Goal: Information Seeking & Learning: Learn about a topic

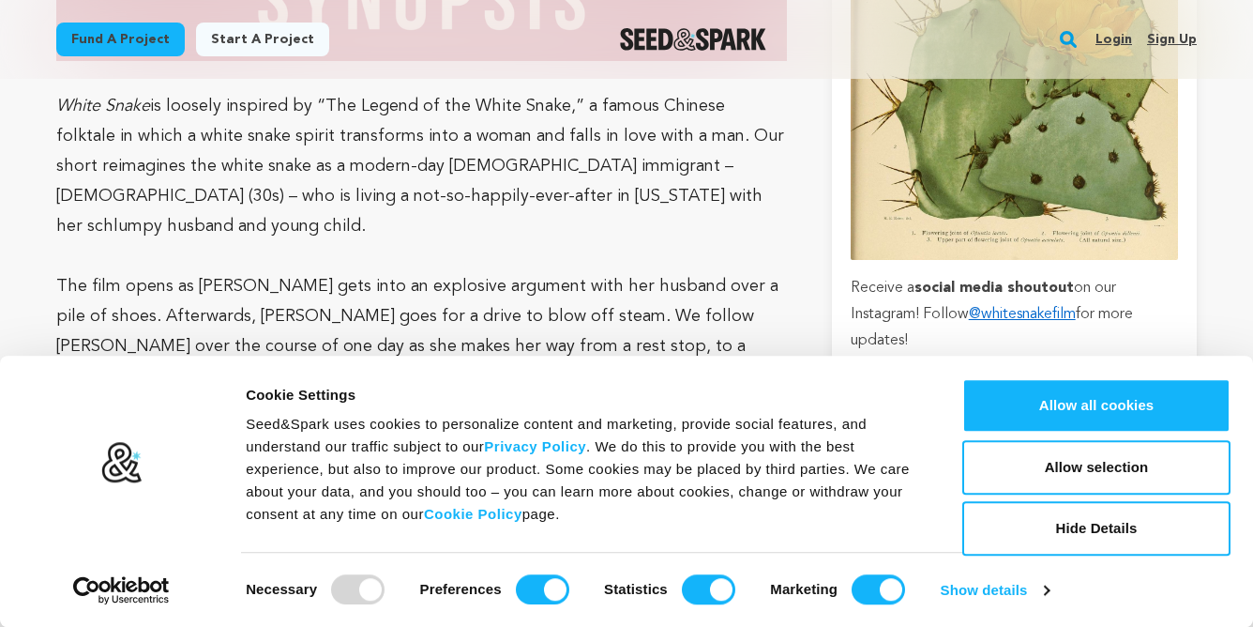
scroll to position [1522, 0]
click at [317, 411] on p "The film opens as [PERSON_NAME] gets into an explosive argument with her husban…" at bounding box center [421, 375] width 731 height 210
click at [317, 411] on p "The film opens as Suzie gets into an explosive argument with her husband over a…" at bounding box center [421, 375] width 731 height 210
click at [461, 480] on p at bounding box center [421, 495] width 731 height 30
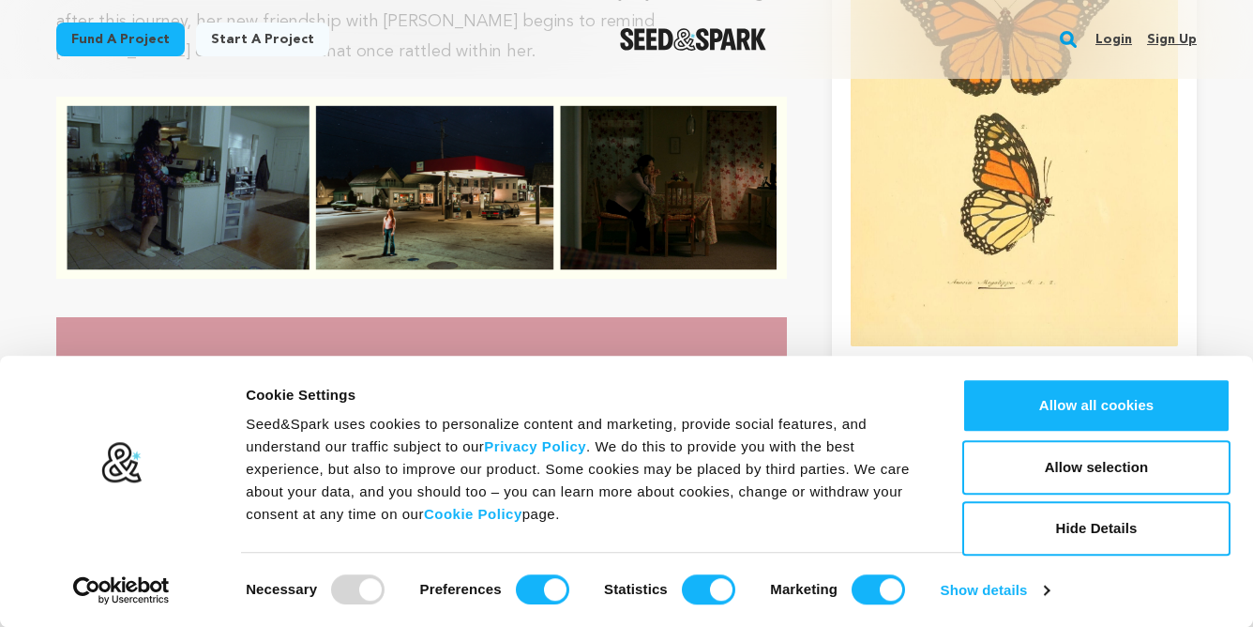
scroll to position [2180, 0]
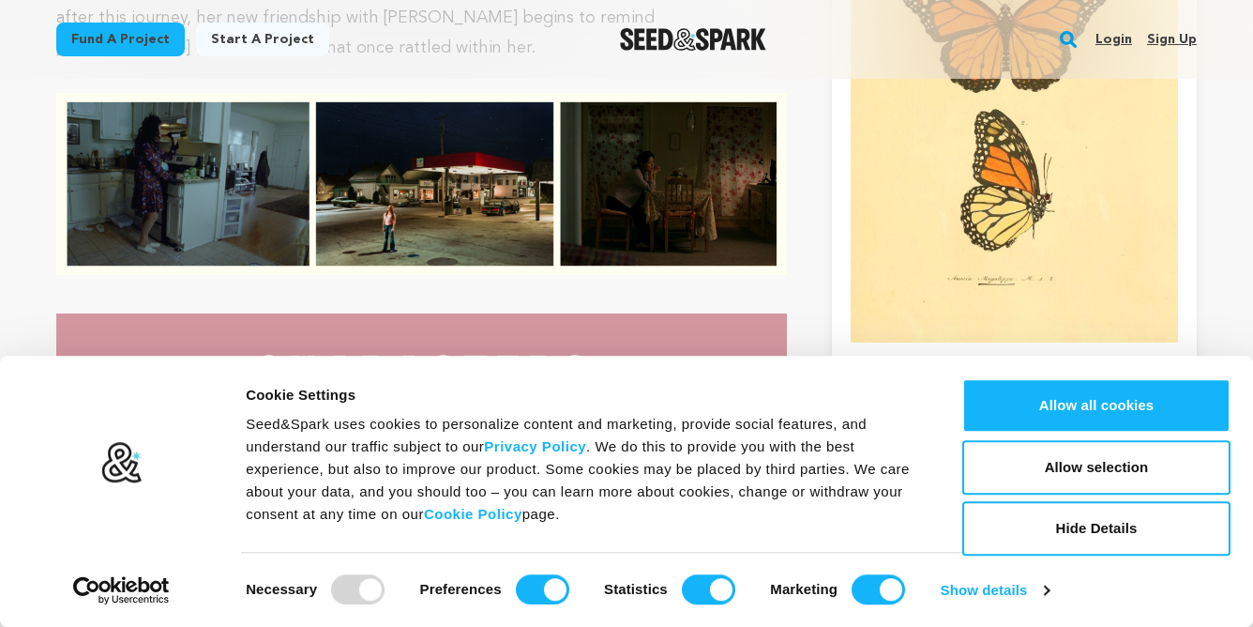
click at [256, 470] on p "Suzie (30s, Chinese): Jaded, foul-mouthed, in the midst of exploding her own li…" at bounding box center [421, 500] width 731 height 60
click at [353, 470] on p "Suzie (30s, Chinese): Jaded, foul-mouthed, in the midst of exploding her own li…" at bounding box center [421, 500] width 731 height 60
drag, startPoint x: 281, startPoint y: 363, endPoint x: 381, endPoint y: 370, distance: 99.6
click at [381, 470] on p "Suzie (30s, Chinese): Jaded, foul-mouthed, in the midst of exploding her own li…" at bounding box center [421, 500] width 731 height 60
click at [451, 470] on p "Suzie (30s, Chinese): Jaded, foul-mouthed, in the midst of exploding her own li…" at bounding box center [421, 500] width 731 height 60
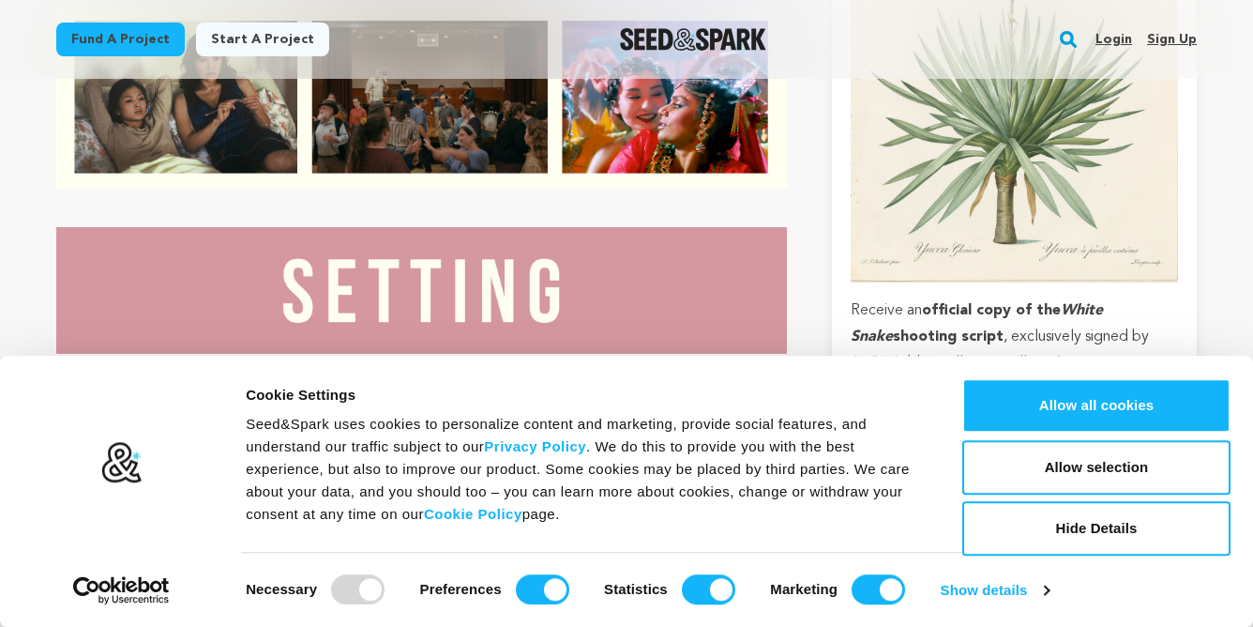
scroll to position [3042, 0]
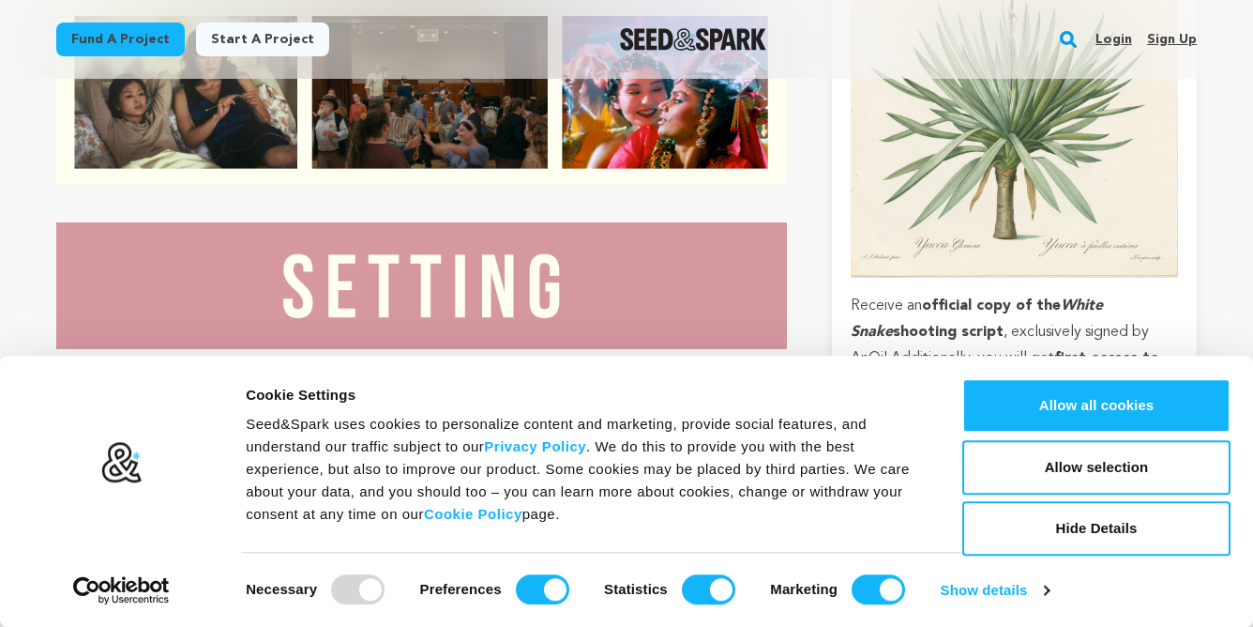
drag, startPoint x: 520, startPoint y: 362, endPoint x: 578, endPoint y: 363, distance: 58.2
click at [578, 379] on p "The film takes place and will be shot in San Antonio and the Texas Hill Country…" at bounding box center [421, 484] width 731 height 210
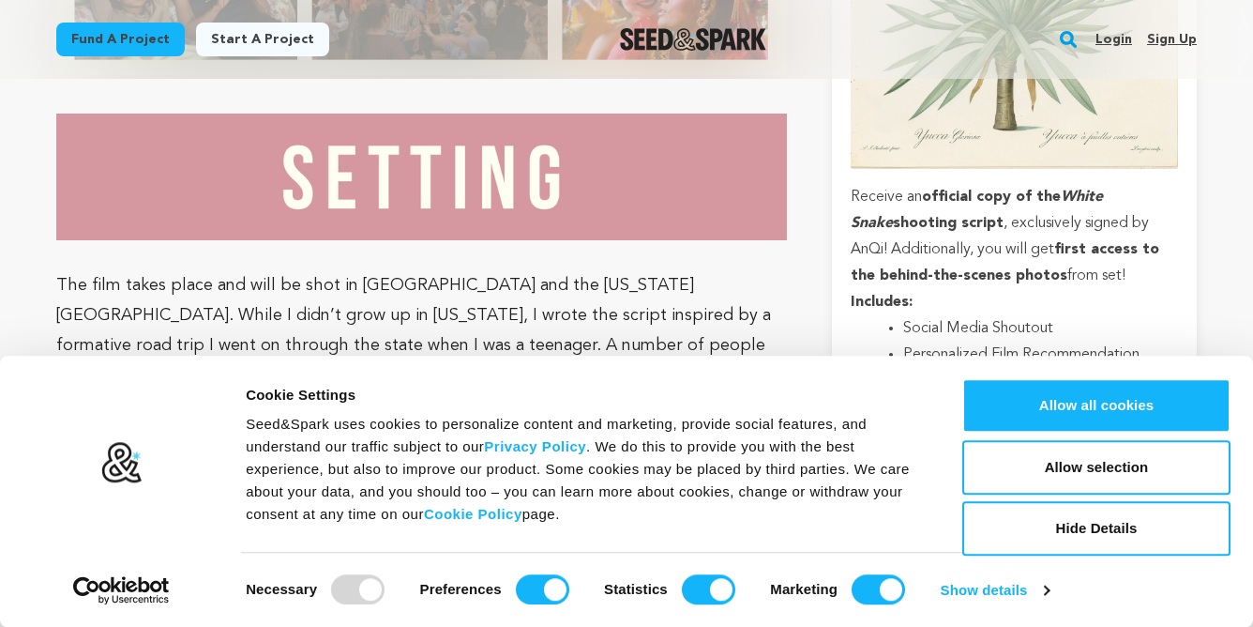
scroll to position [3149, 0]
click at [539, 269] on p "The film takes place and will be shot in San Antonio and the Texas Hill Country…" at bounding box center [421, 374] width 731 height 210
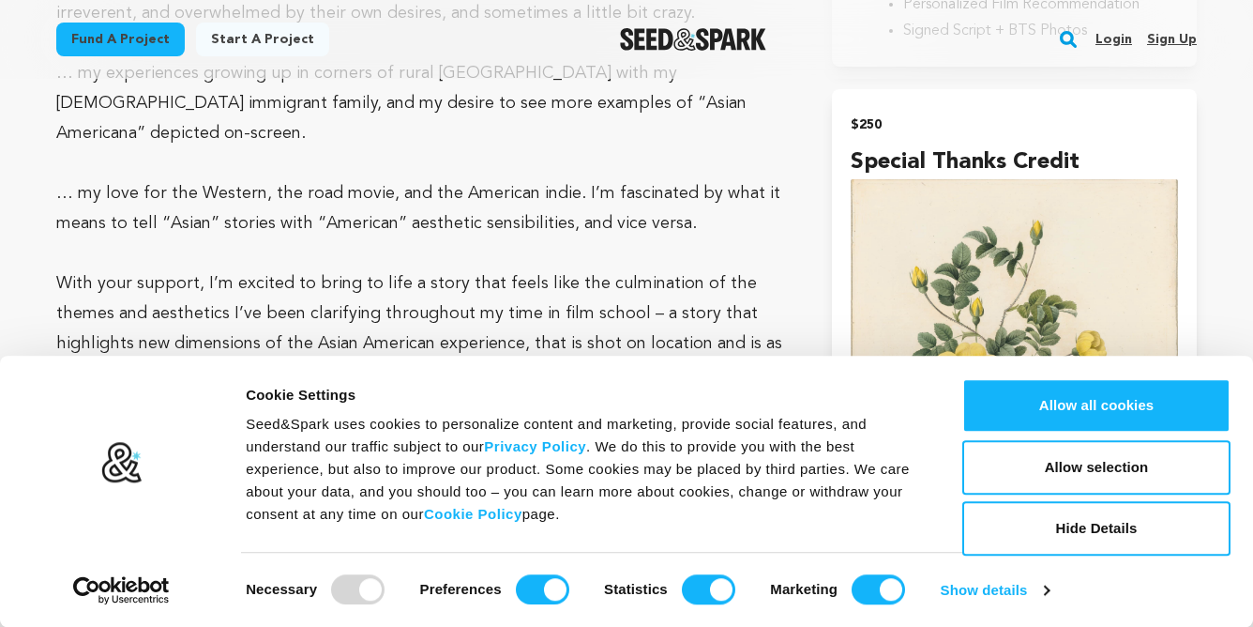
scroll to position [4579, 0]
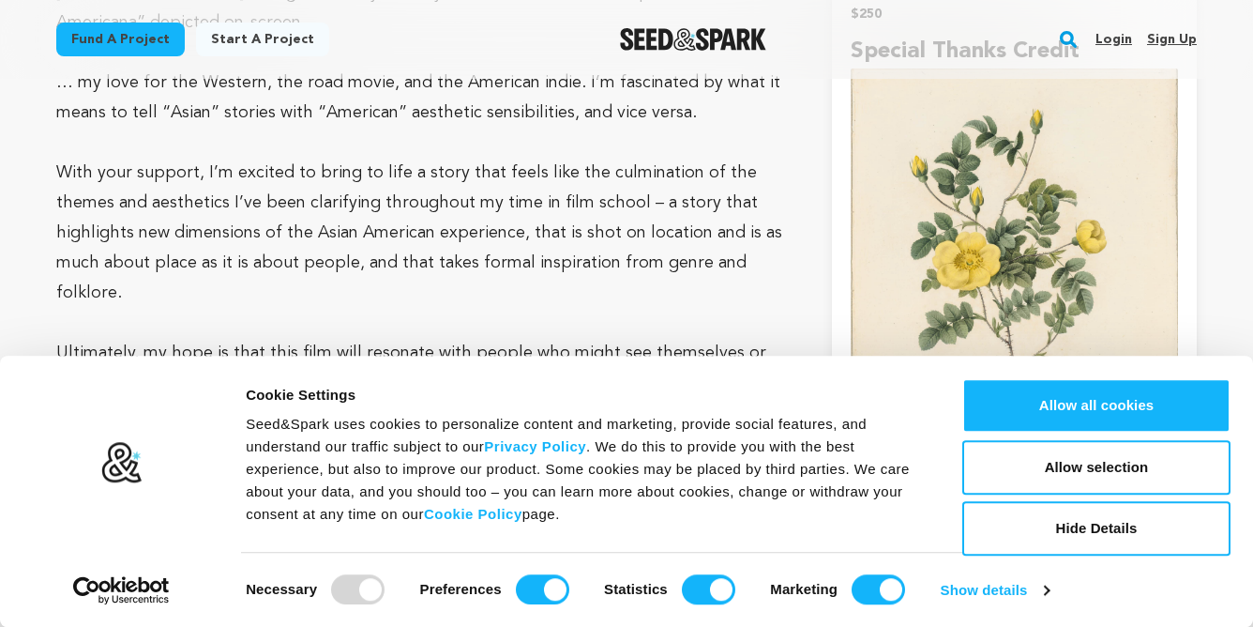
click at [438, 458] on img at bounding box center [421, 573] width 307 height 231
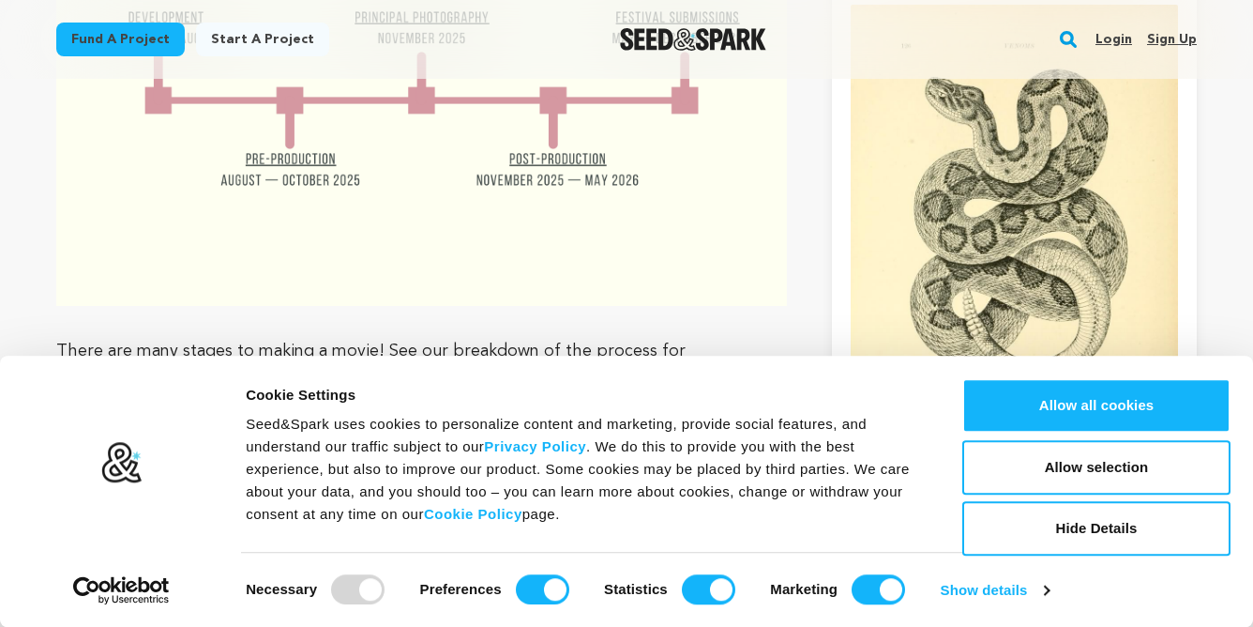
scroll to position [7518, 0]
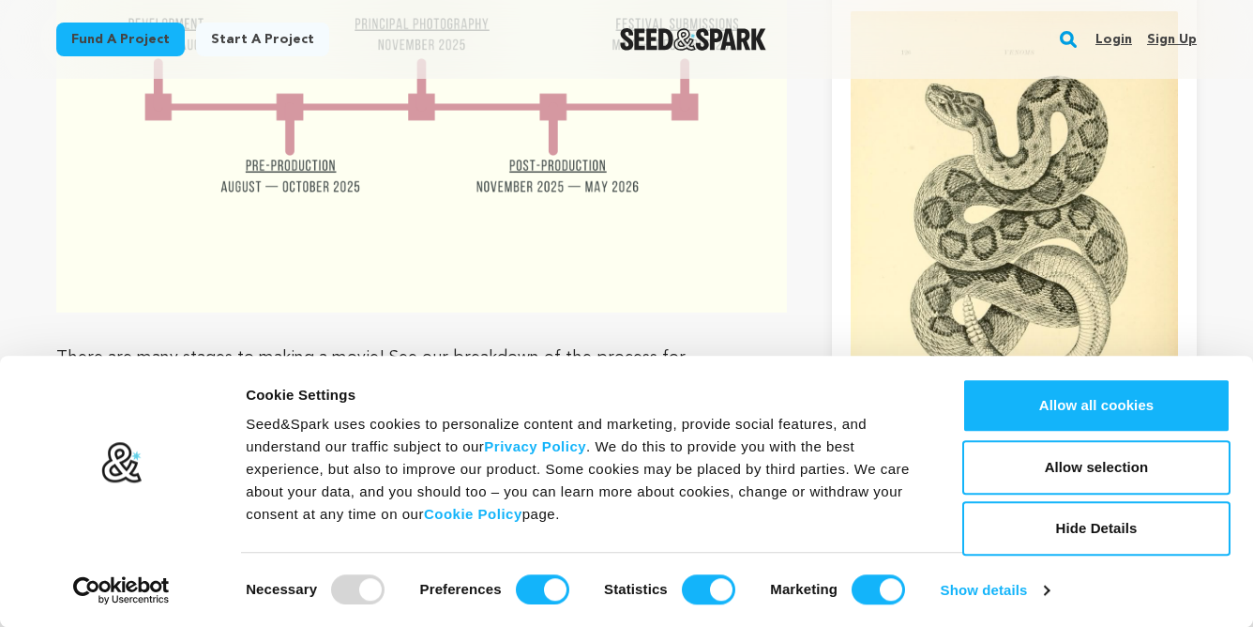
drag, startPoint x: 466, startPoint y: 537, endPoint x: 619, endPoint y: 537, distance: 152.9
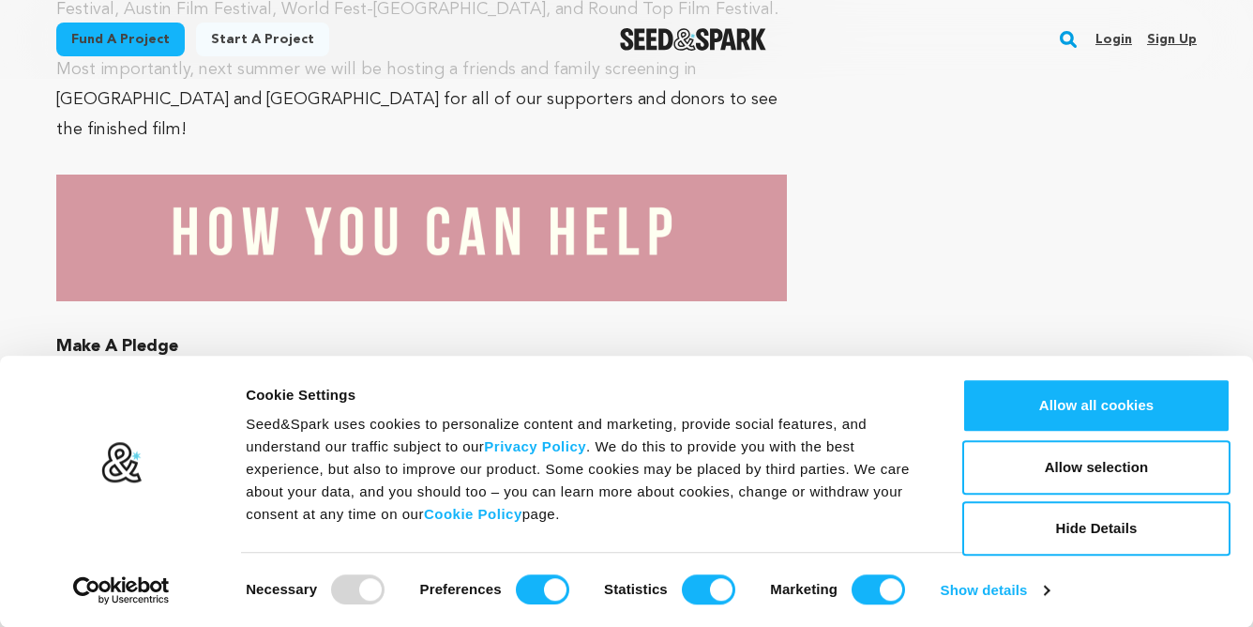
scroll to position [8616, 0]
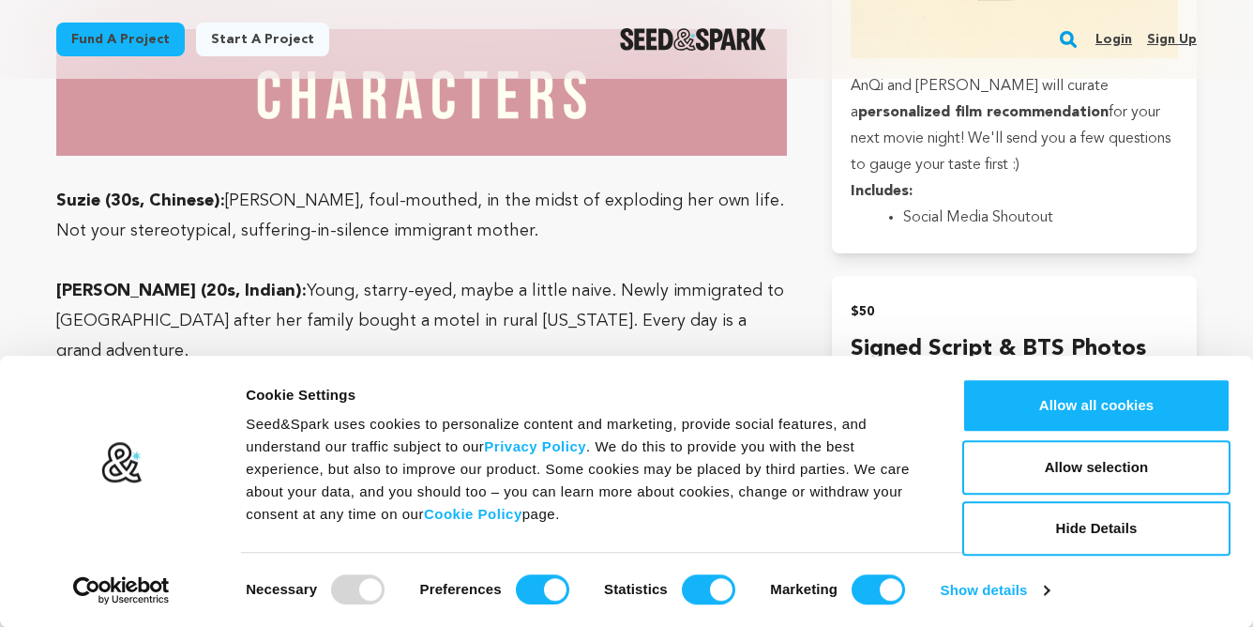
scroll to position [2449, 0]
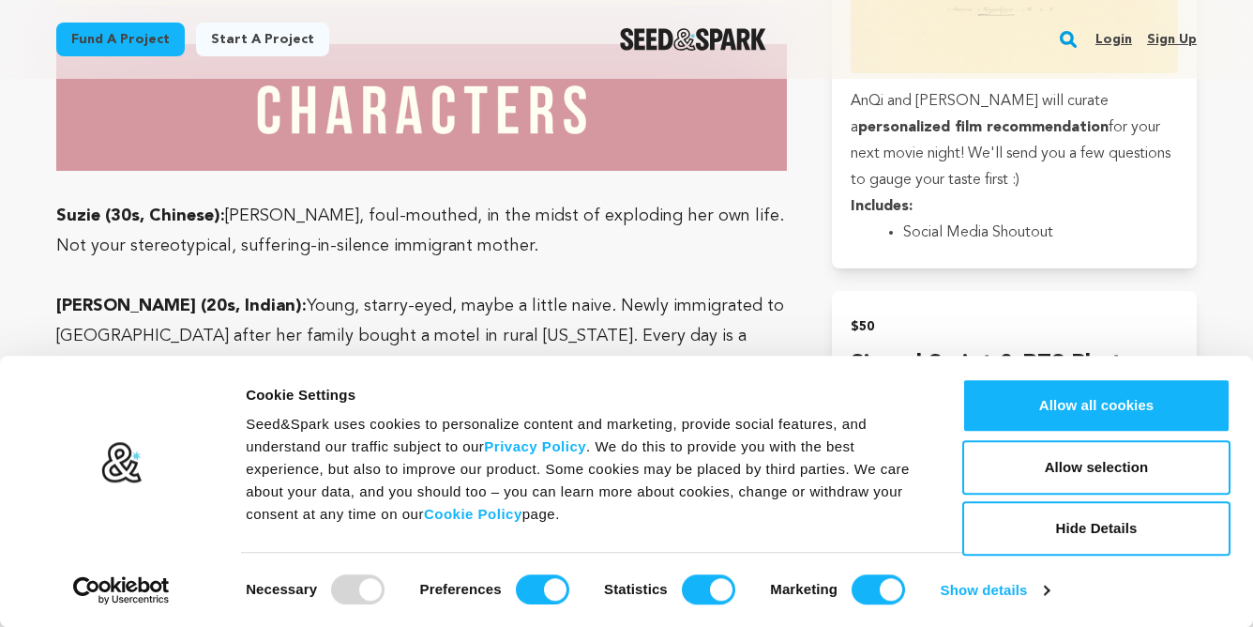
click at [572, 411] on p "Henry (30s, Chinese): Suzie’s husband. Well-meaning, but kind of schlumpy. Drin…" at bounding box center [421, 441] width 731 height 60
click at [537, 411] on p "Henry (30s, Chinese): Suzie’s husband. Well-meaning, but kind of schlumpy. Drin…" at bounding box center [421, 441] width 731 height 60
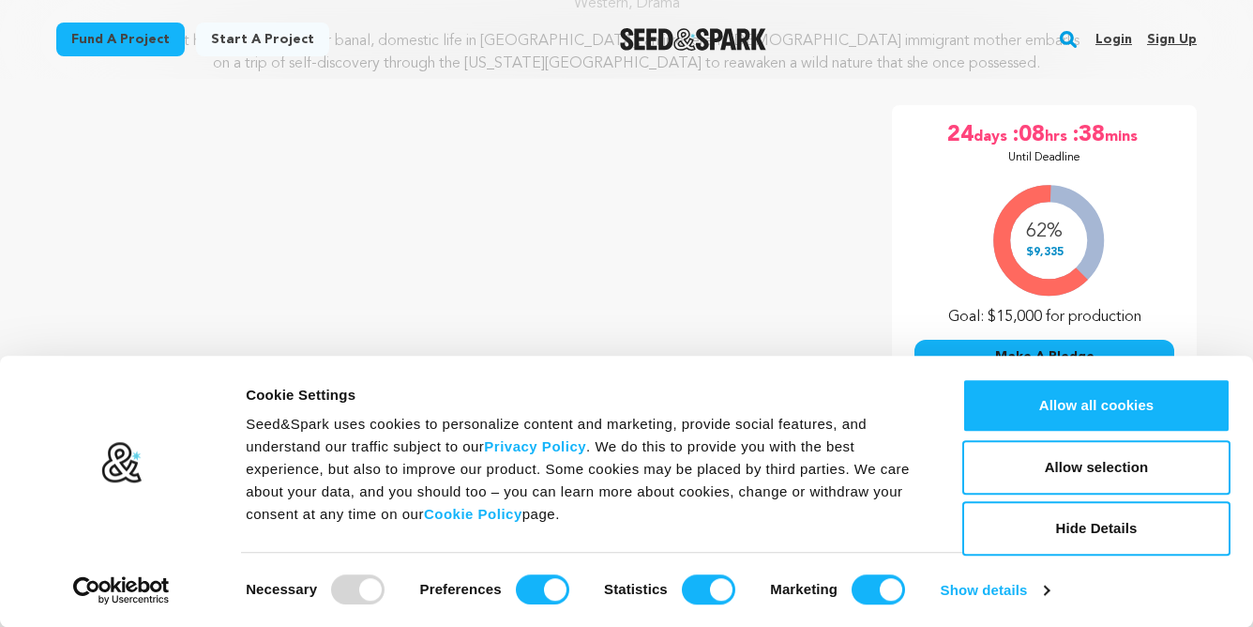
scroll to position [0, 0]
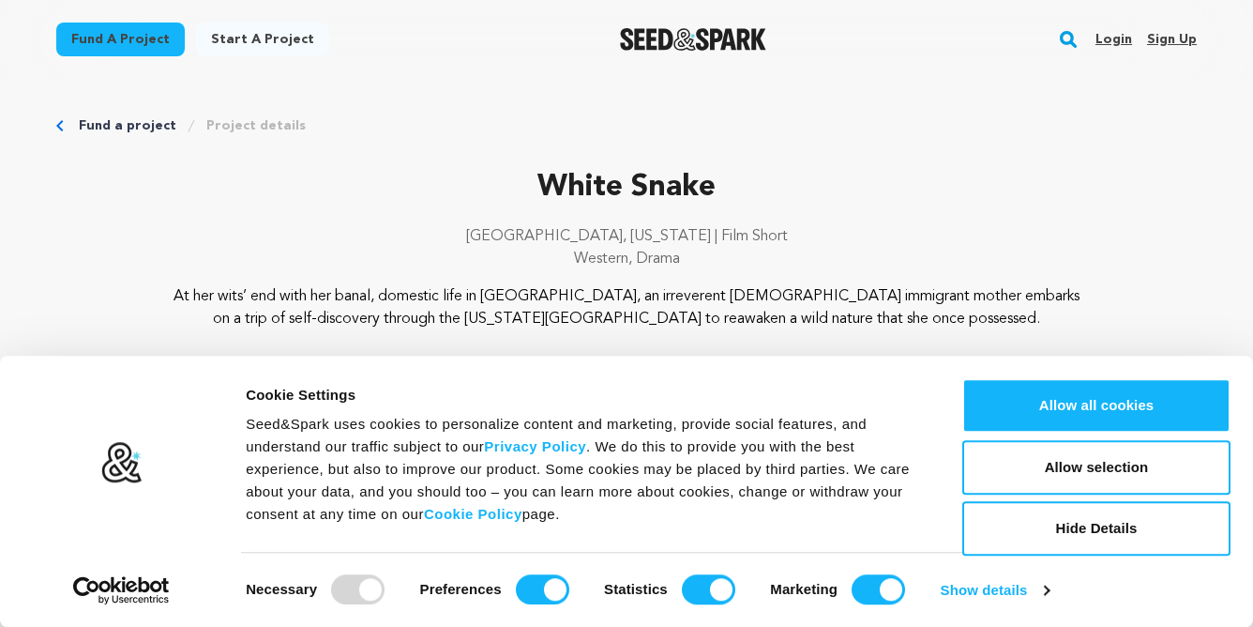
click at [671, 34] on img "Seed&Spark Homepage" at bounding box center [693, 39] width 147 height 23
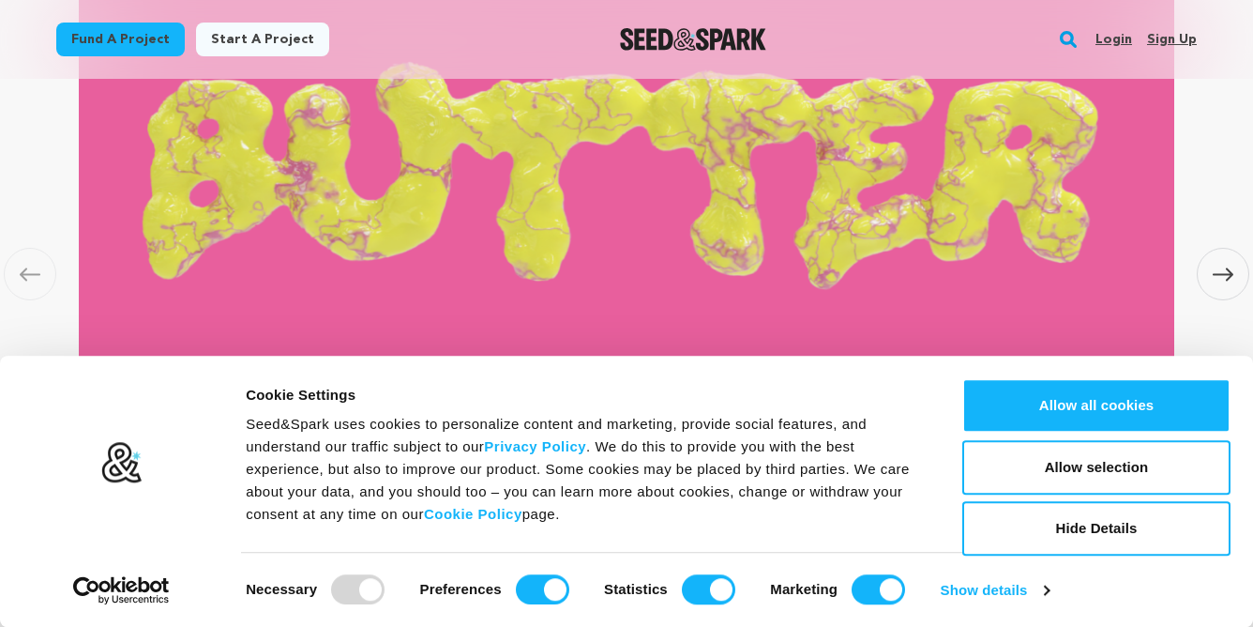
scroll to position [0, 327]
click at [600, 507] on p "Ever felt invisible? Told to shrink to fit in? Whiplashed between shame and “se…" at bounding box center [627, 520] width 1096 height 60
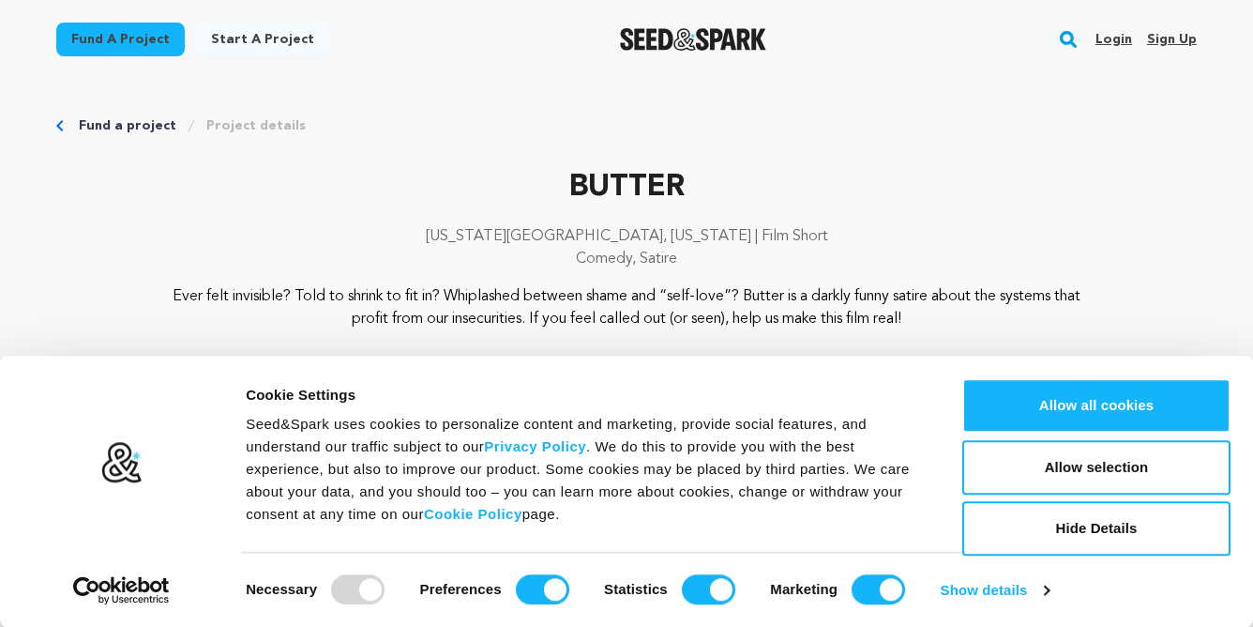
click at [574, 5] on div "Fund a project Start a project Search Login Sign up Start a project" at bounding box center [626, 39] width 1201 height 79
click at [689, 47] on img "Seed&Spark Homepage" at bounding box center [693, 39] width 147 height 23
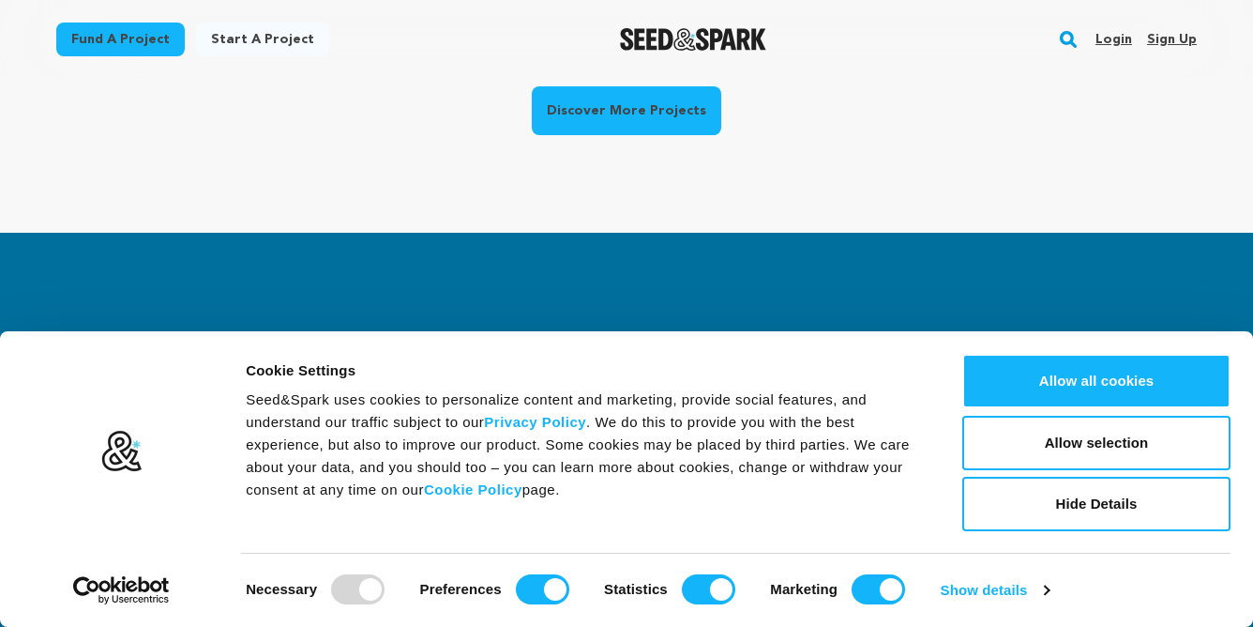
scroll to position [1894, 0]
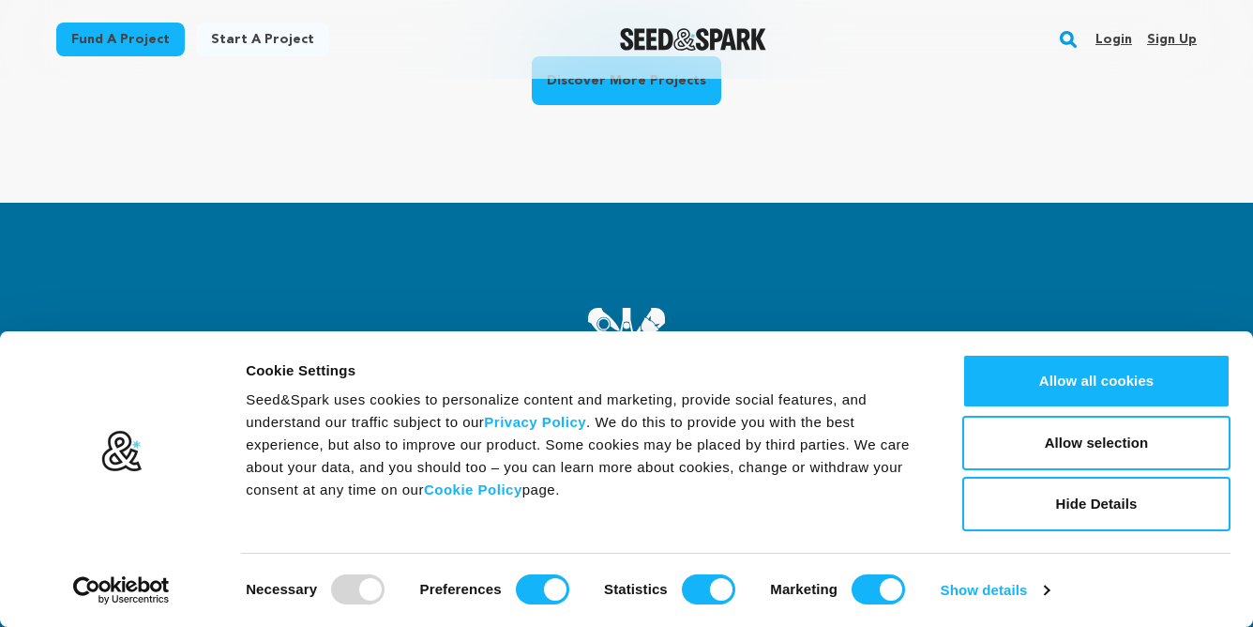
click at [579, 84] on link "Discover More Projects" at bounding box center [626, 80] width 189 height 49
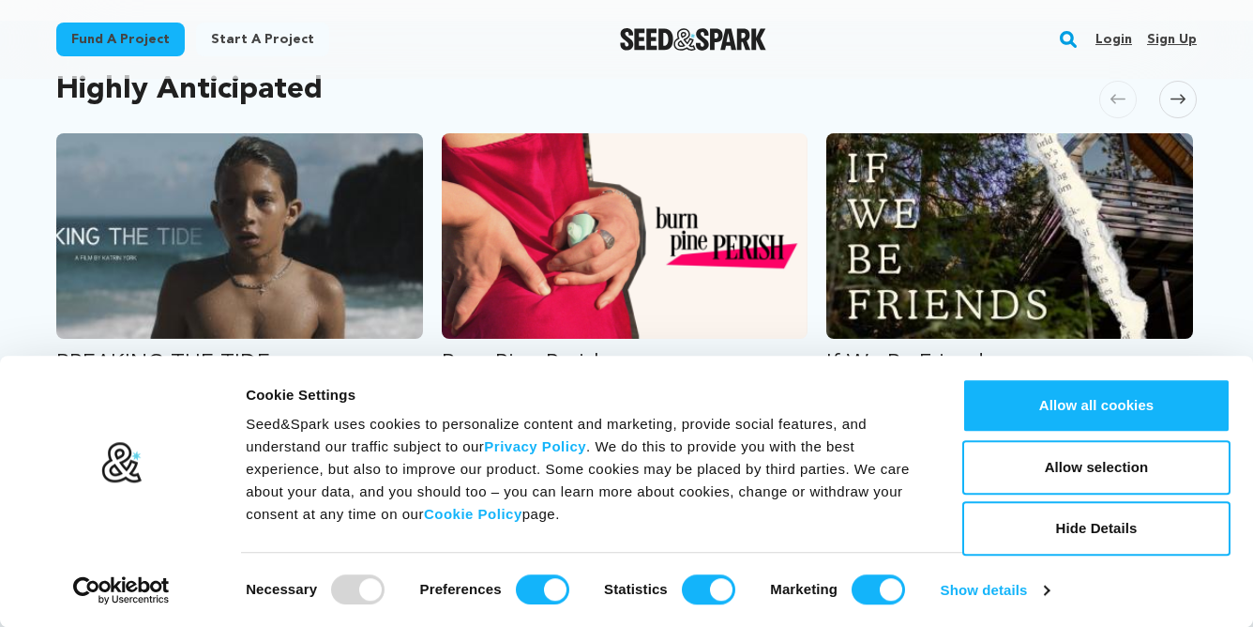
scroll to position [1045, 0]
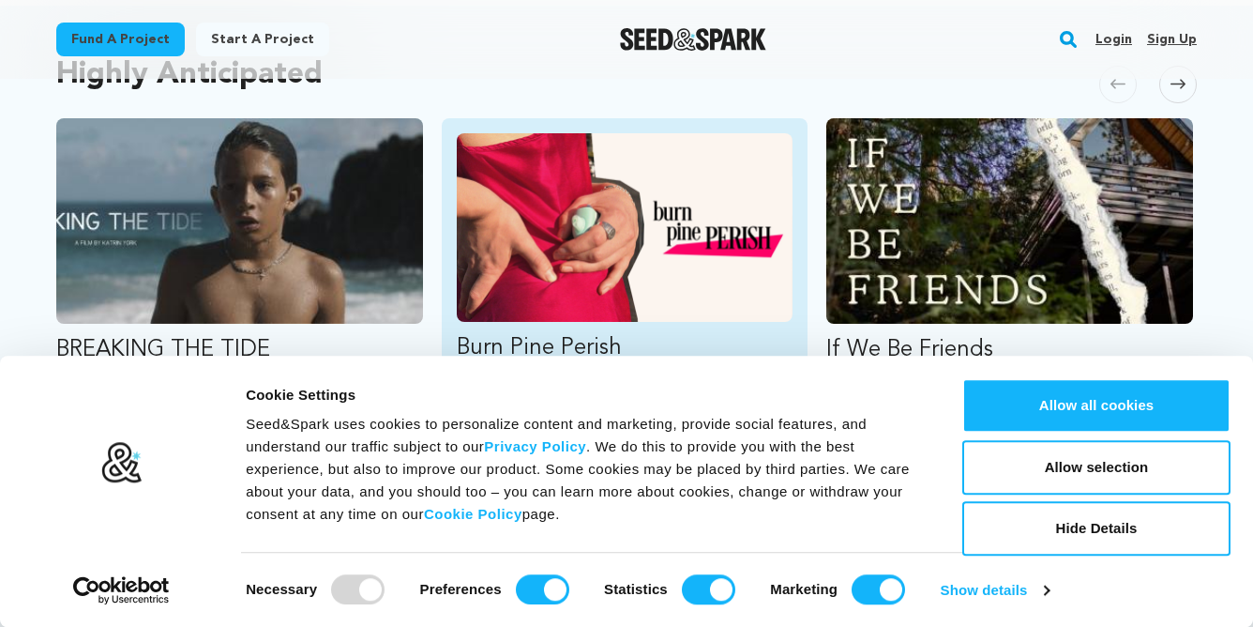
click at [640, 200] on img "Fund Burn Pine Perish" at bounding box center [625, 227] width 337 height 189
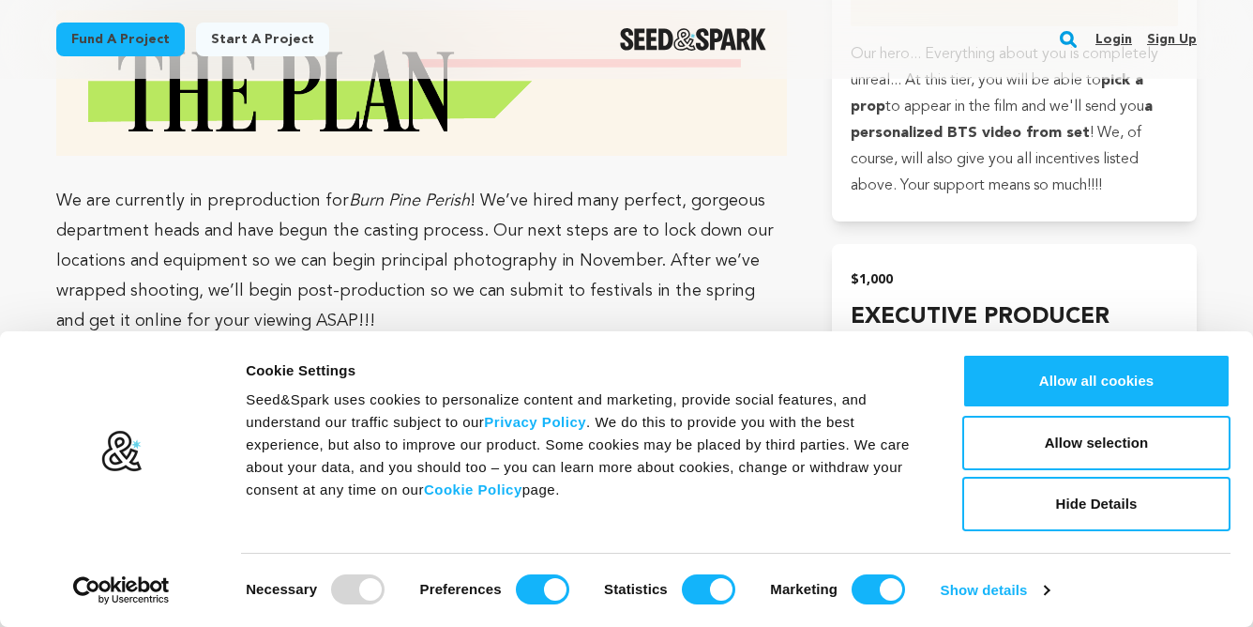
scroll to position [4728, 0]
